Goal: Transaction & Acquisition: Purchase product/service

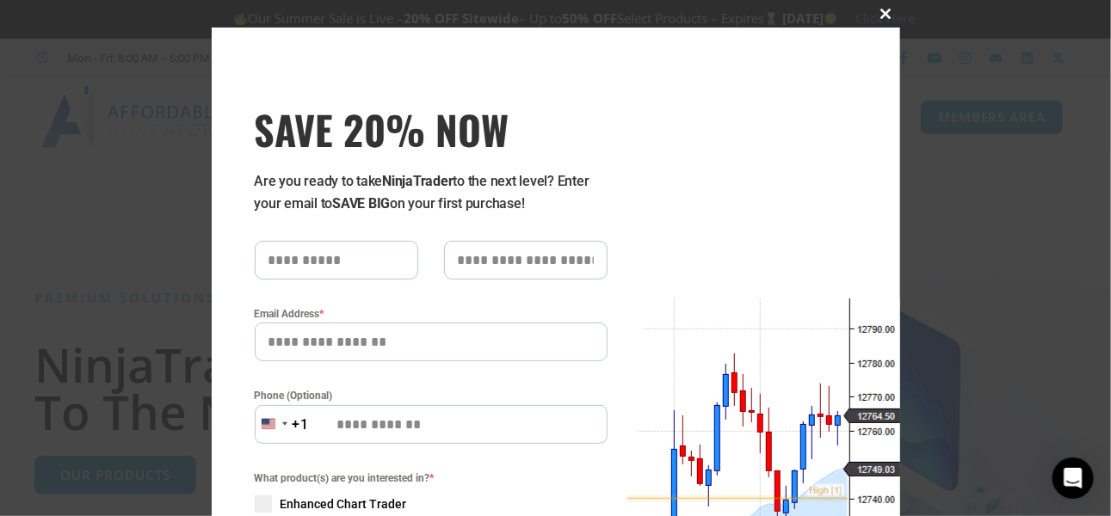
click at [881, 12] on span at bounding box center [887, 14] width 28 height 10
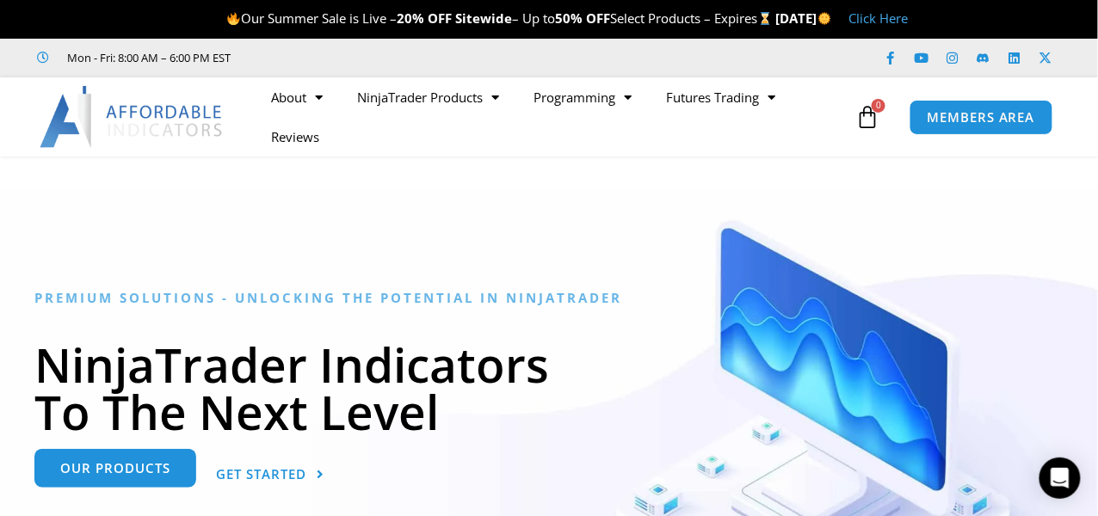
click at [139, 466] on span "Our Products" at bounding box center [115, 468] width 110 height 13
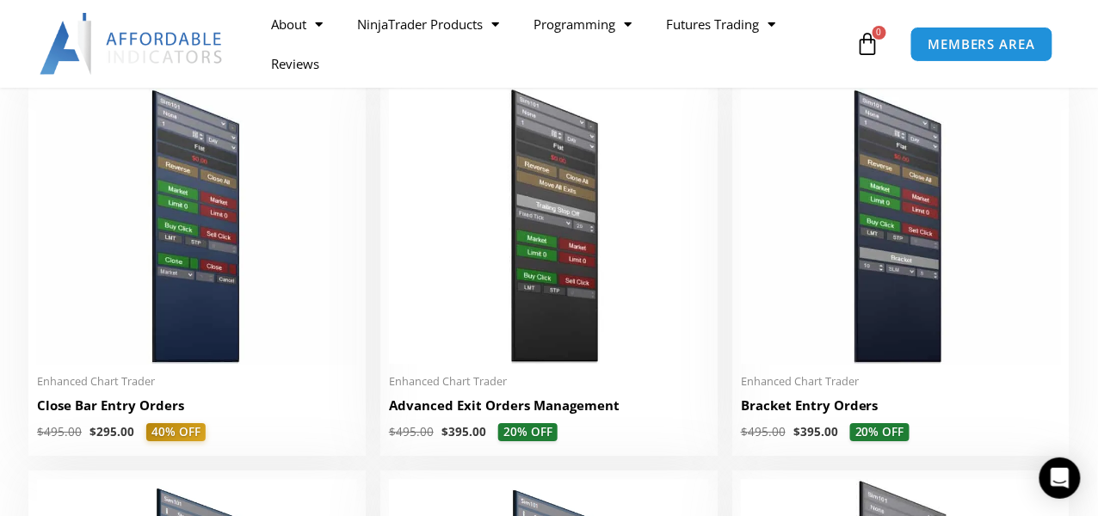
scroll to position [1110, 0]
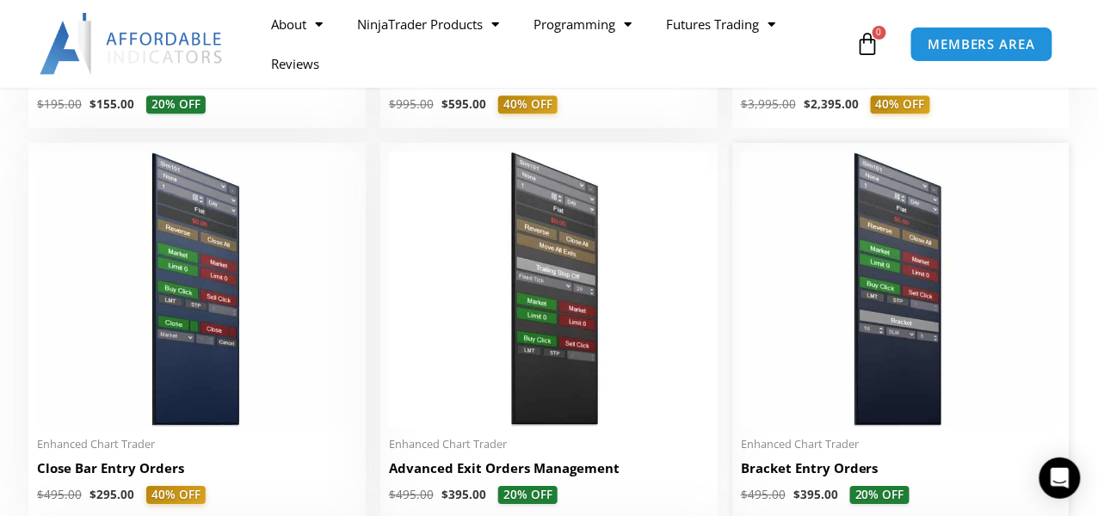
click at [906, 342] on img at bounding box center [901, 289] width 320 height 275
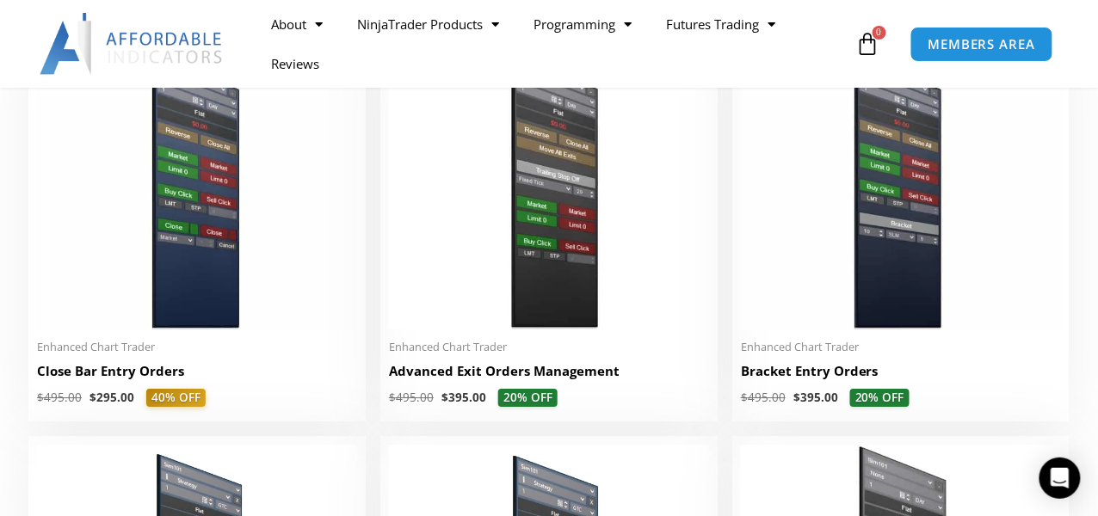
scroll to position [1282, 0]
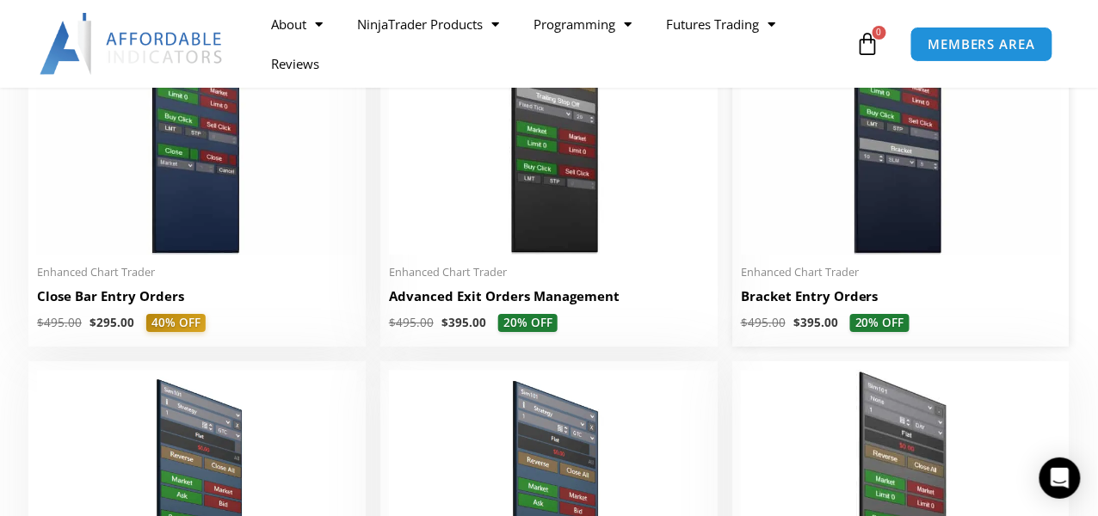
click at [906, 164] on img at bounding box center [901, 116] width 320 height 275
